Goal: Task Accomplishment & Management: Complete application form

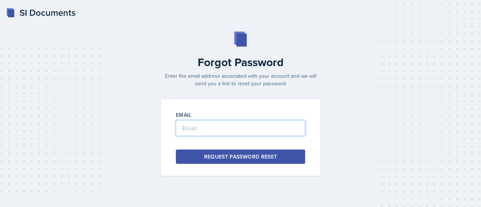
click at [254, 126] on input "email" at bounding box center [240, 128] width 129 height 16
type input "[EMAIL_ADDRESS][DOMAIN_NAME]"
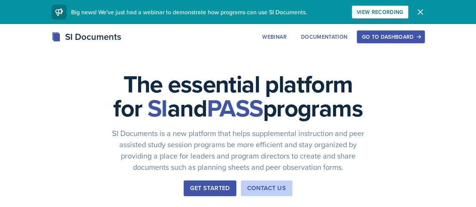
click at [419, 39] on div "Go to Dashboard" at bounding box center [390, 37] width 58 height 6
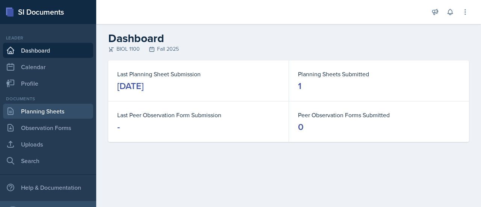
click at [49, 115] on link "Planning Sheets" at bounding box center [48, 111] width 90 height 15
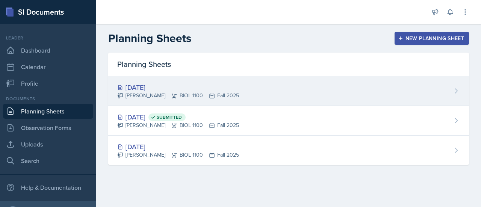
click at [147, 86] on div "[DATE]" at bounding box center [178, 87] width 122 height 10
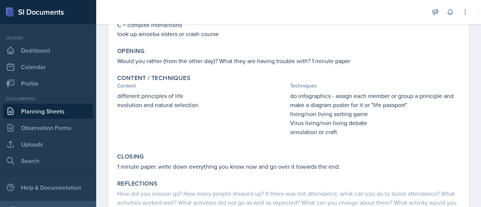
scroll to position [186, 0]
click at [45, 110] on link "Planning Sheets" at bounding box center [48, 111] width 90 height 15
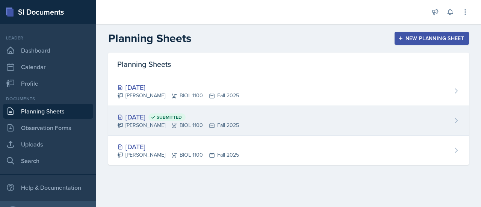
click at [137, 115] on div "[DATE] Submitted" at bounding box center [178, 117] width 122 height 10
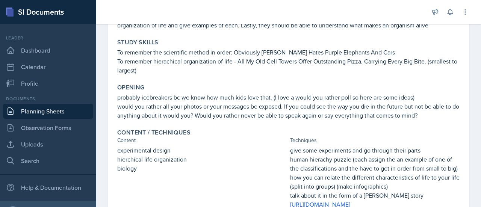
scroll to position [87, 0]
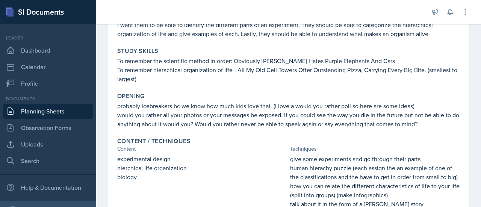
click at [312, 102] on p "probably icebreakers bc we know how much kids love that. (I love a would you ra…" at bounding box center [288, 106] width 343 height 9
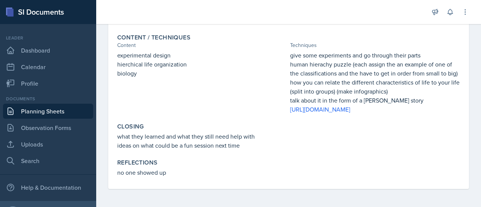
scroll to position [208, 0]
click at [67, 110] on link "Planning Sheets" at bounding box center [48, 111] width 90 height 15
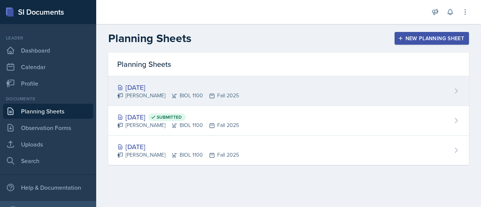
click at [161, 84] on div "[DATE]" at bounding box center [178, 87] width 122 height 10
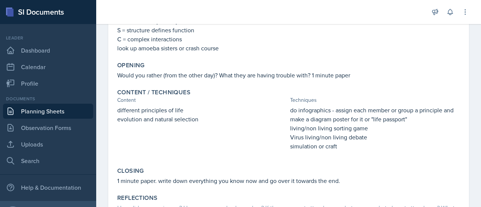
scroll to position [248, 0]
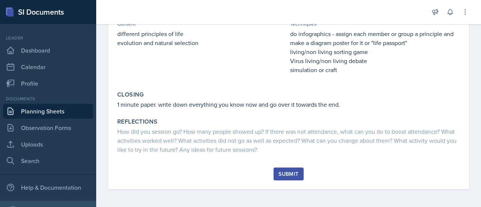
click at [277, 113] on div "Goals understand cell theory and the principles of living Study Skills Acronym:…" at bounding box center [288, 7] width 343 height 321
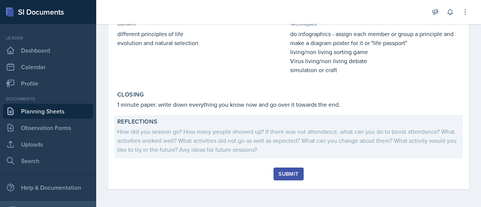
click at [242, 140] on div "How did you session go? How many people showed up? If there was not attendance,…" at bounding box center [288, 140] width 343 height 27
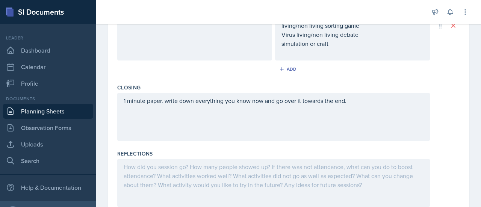
scroll to position [372, 0]
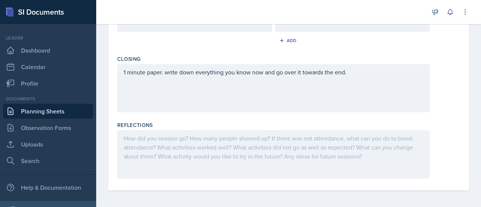
click at [241, 139] on div at bounding box center [273, 154] width 313 height 48
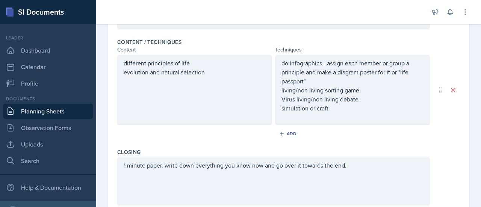
scroll to position [380, 0]
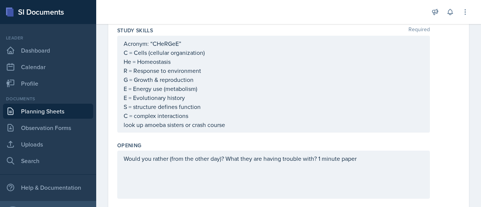
scroll to position [0, 0]
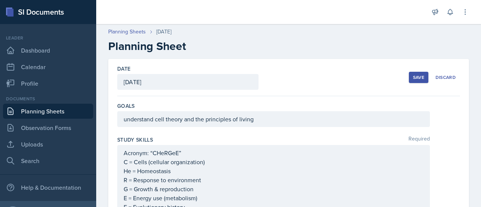
click at [126, 120] on div "understand cell theory and the principles of living" at bounding box center [273, 119] width 313 height 16
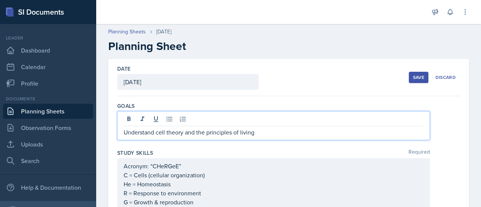
click at [413, 79] on div "Save" at bounding box center [418, 77] width 11 height 6
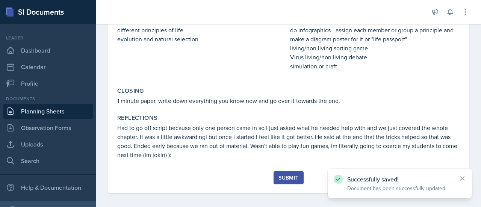
scroll to position [256, 0]
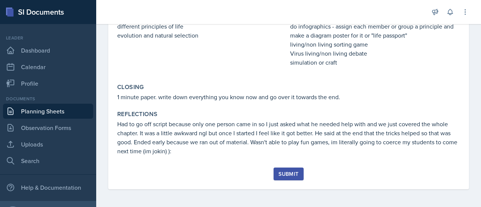
click at [280, 175] on div "Submit" at bounding box center [289, 174] width 20 height 6
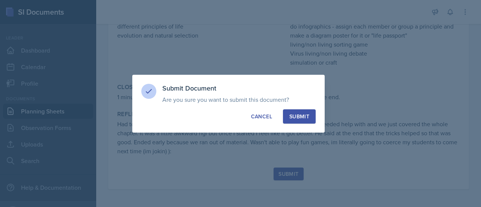
click at [311, 115] on button "Submit" at bounding box center [299, 116] width 33 height 14
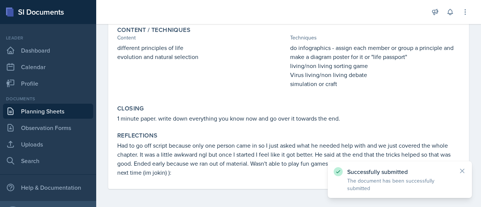
scroll to position [234, 0]
